Goal: Information Seeking & Learning: Understand process/instructions

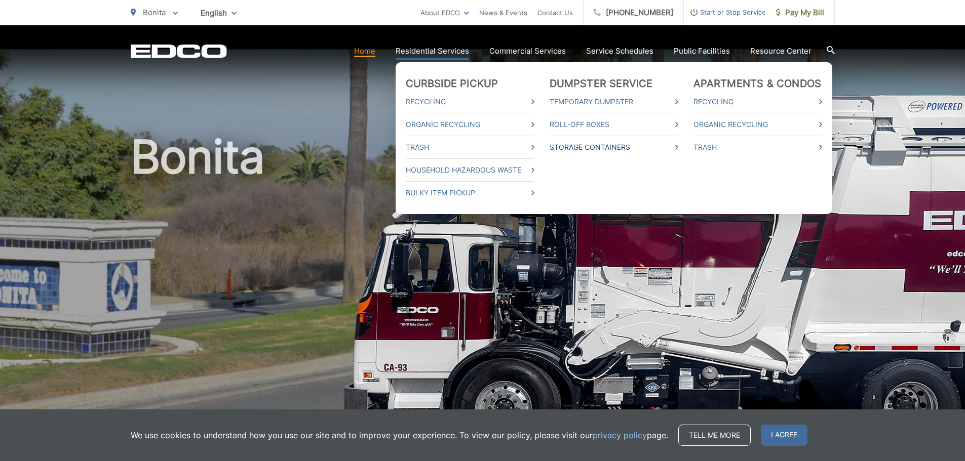
click at [598, 150] on link "Storage Containers" at bounding box center [614, 147] width 129 height 12
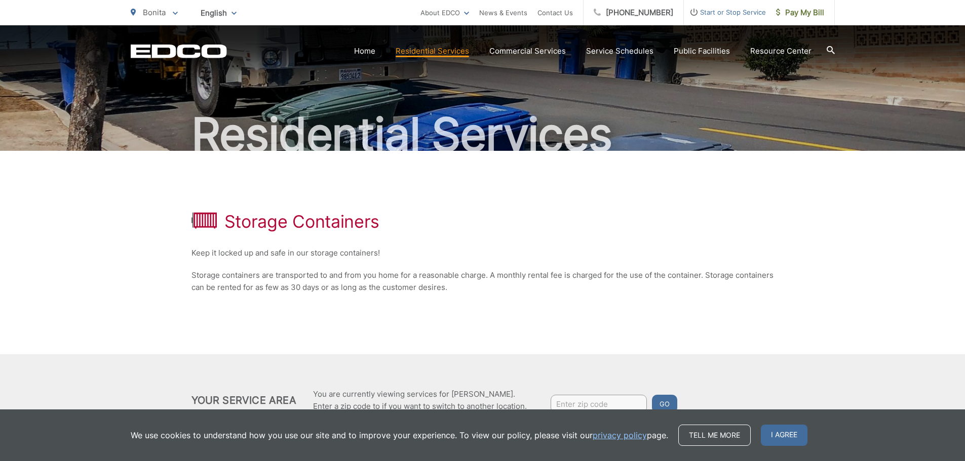
scroll to position [99, 0]
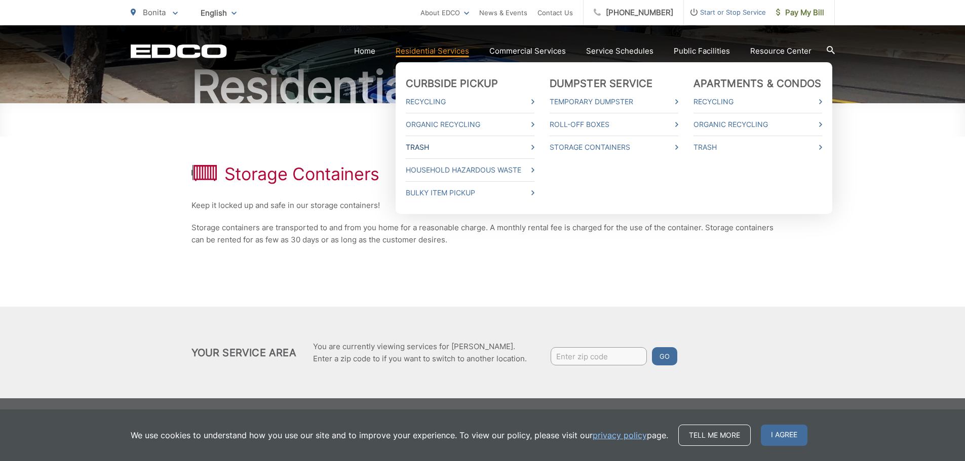
click at [473, 150] on link "Trash" at bounding box center [470, 147] width 129 height 12
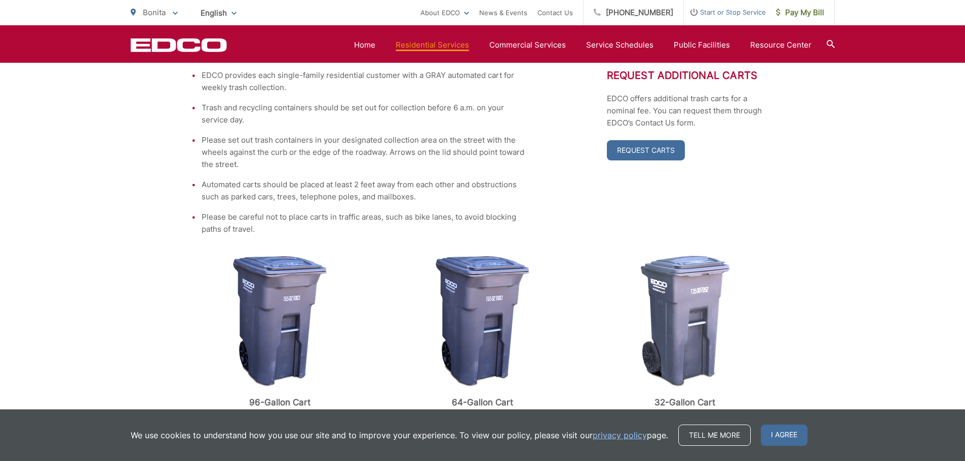
scroll to position [456, 0]
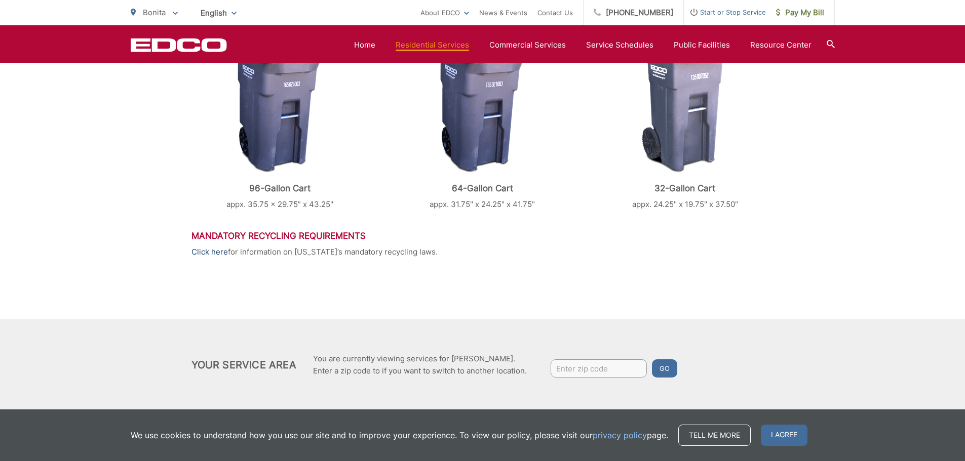
click at [216, 254] on link "Click here" at bounding box center [209, 252] width 36 height 12
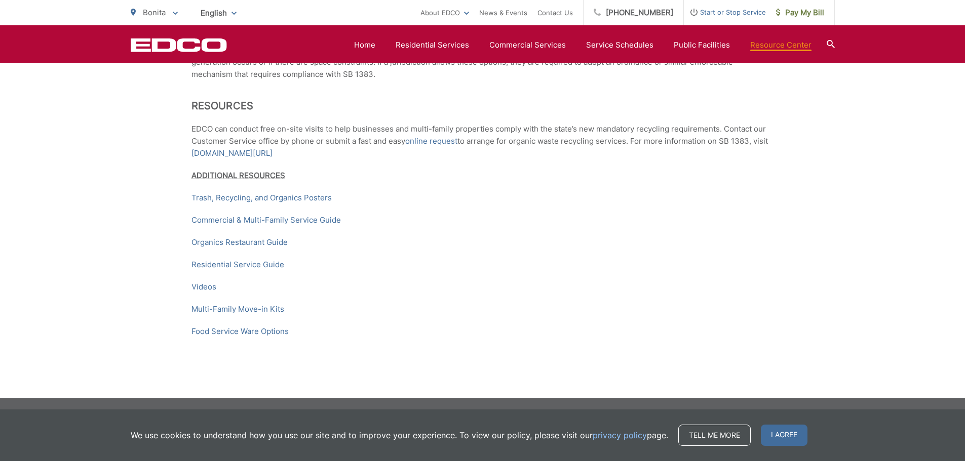
scroll to position [1545, 0]
